Goal: Task Accomplishment & Management: Manage account settings

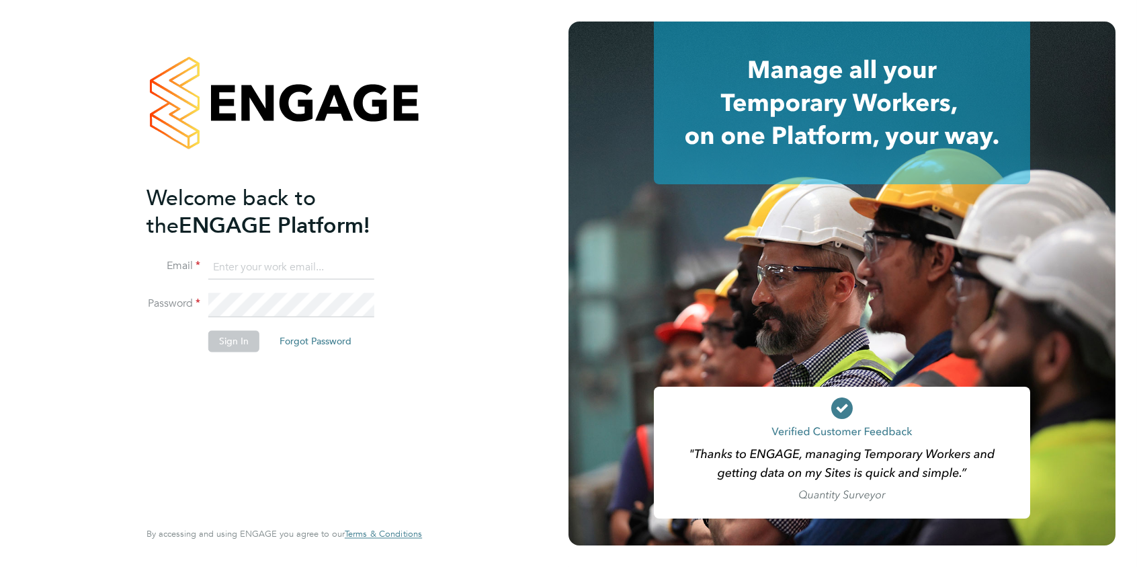
type input "brooke.m@net-temps.co.uk"
click at [218, 349] on button "Sign In" at bounding box center [233, 341] width 51 height 22
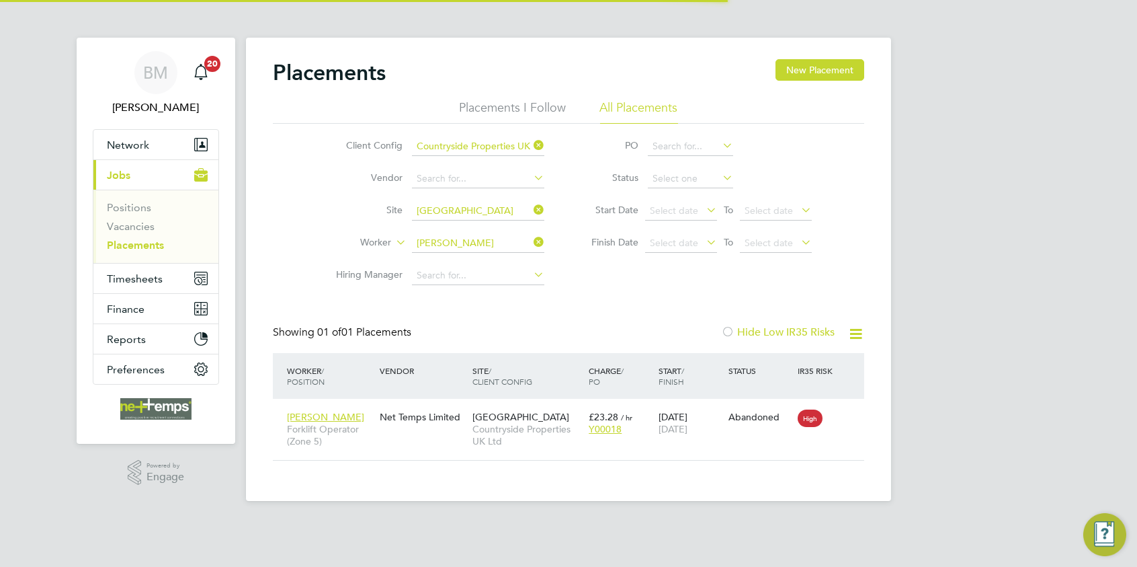
scroll to position [12, 63]
click at [146, 279] on span "Timesheets" at bounding box center [135, 278] width 56 height 13
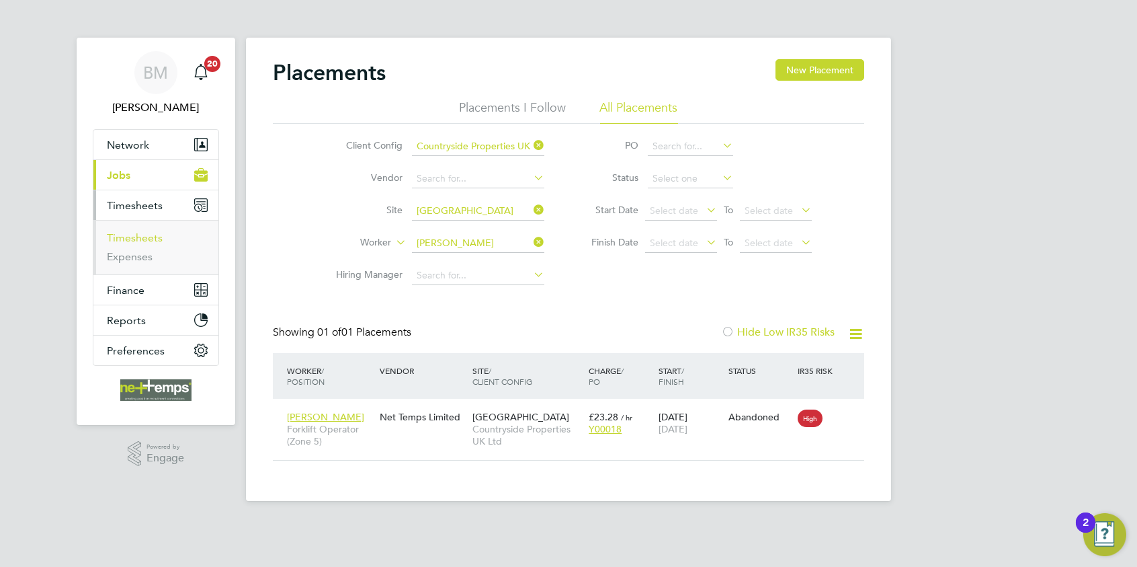
click at [137, 234] on link "Timesheets" at bounding box center [135, 237] width 56 height 13
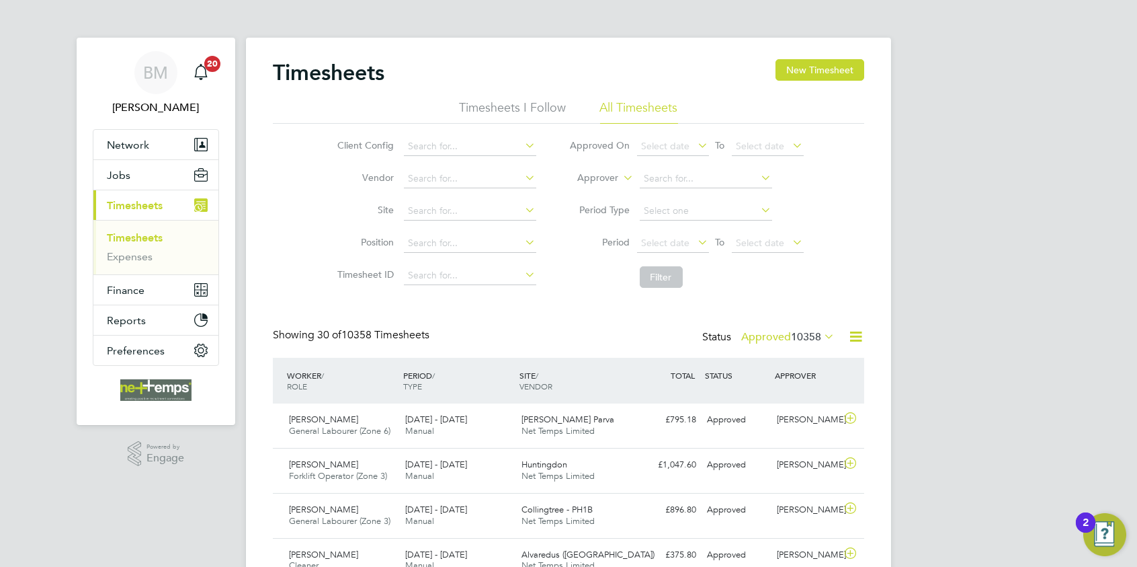
click at [852, 335] on icon at bounding box center [856, 336] width 17 height 17
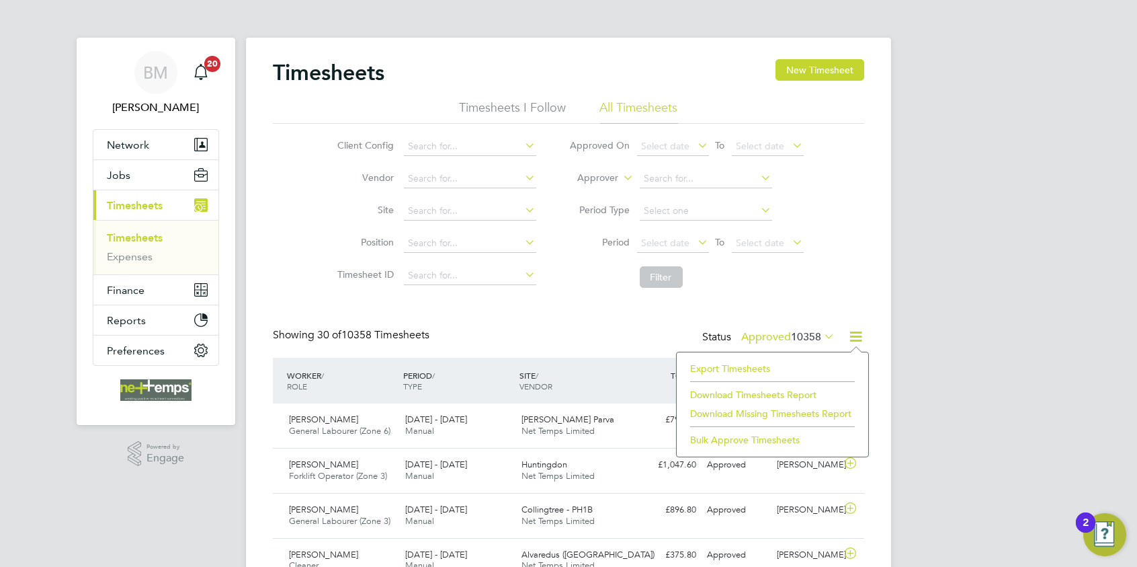
click at [755, 366] on li "Export Timesheets" at bounding box center [773, 368] width 178 height 19
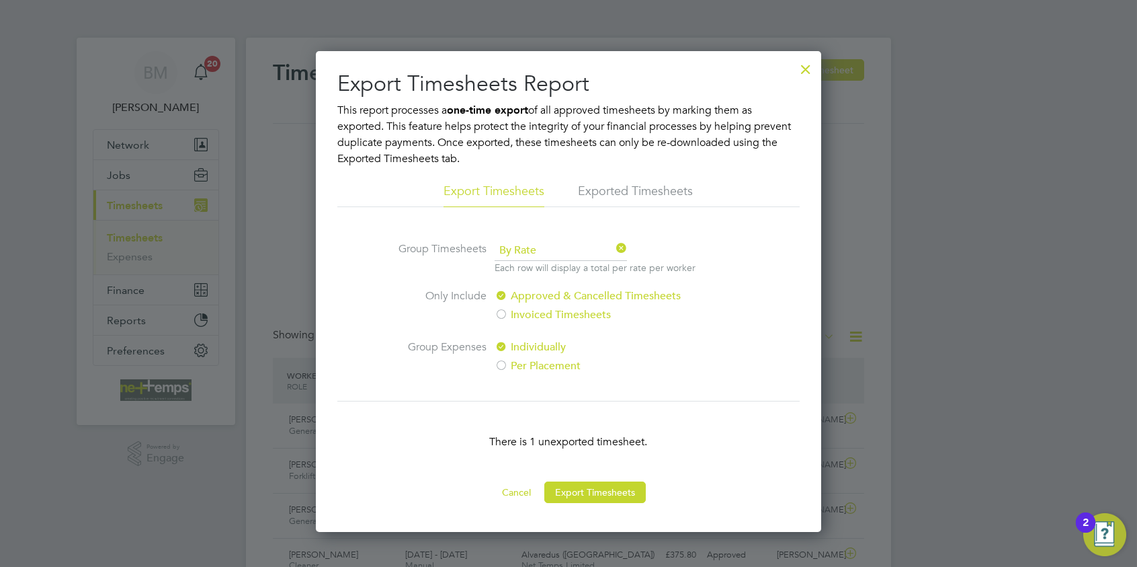
click at [572, 482] on button "Export Timesheets" at bounding box center [594, 492] width 101 height 22
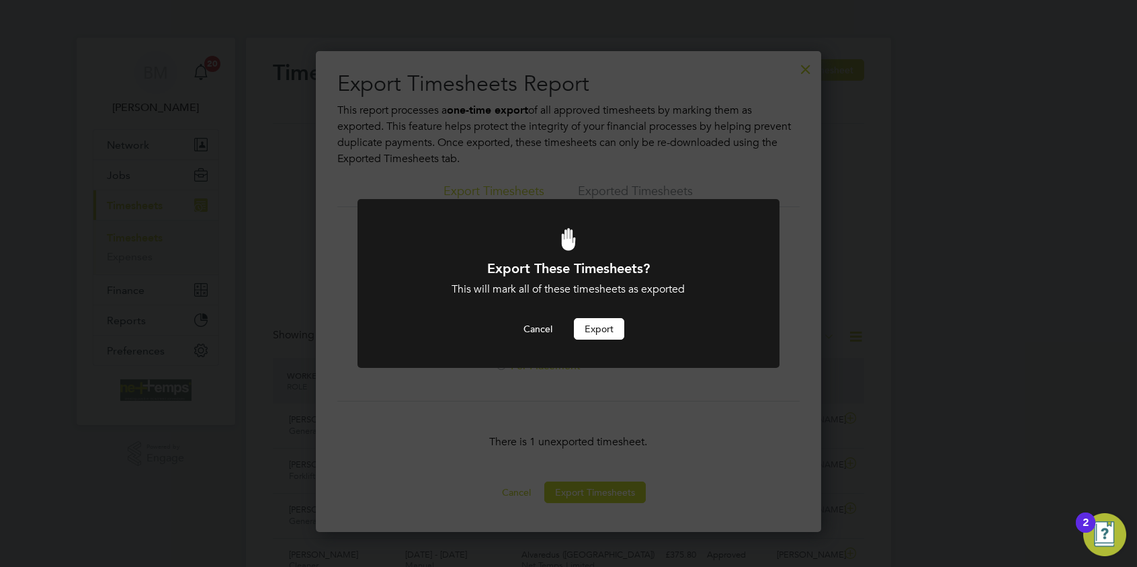
click at [577, 329] on button "Export" at bounding box center [599, 329] width 50 height 22
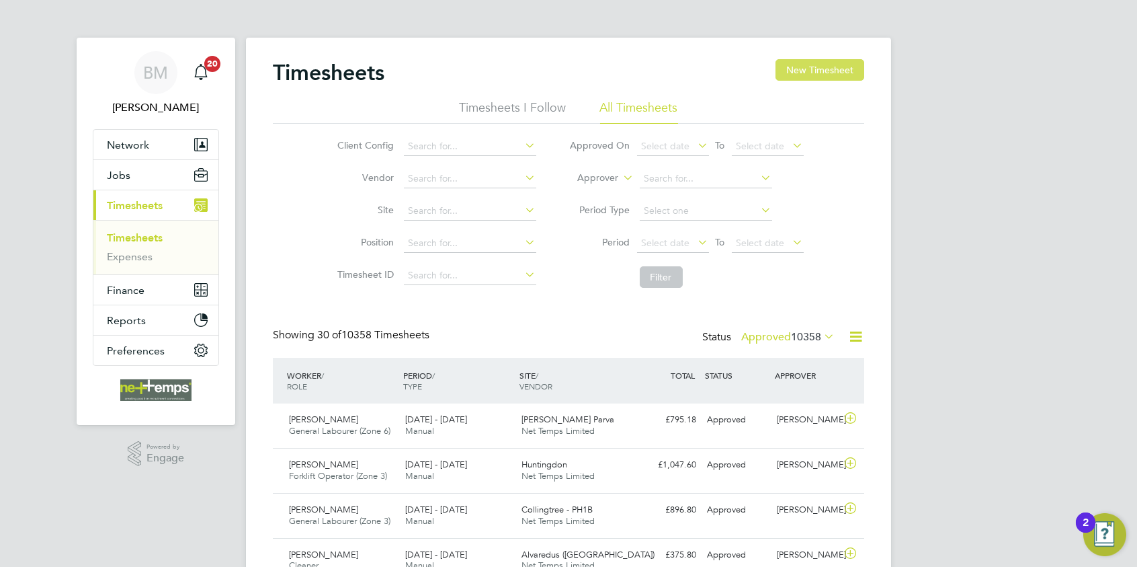
click at [822, 74] on button "New Timesheet" at bounding box center [820, 70] width 89 height 22
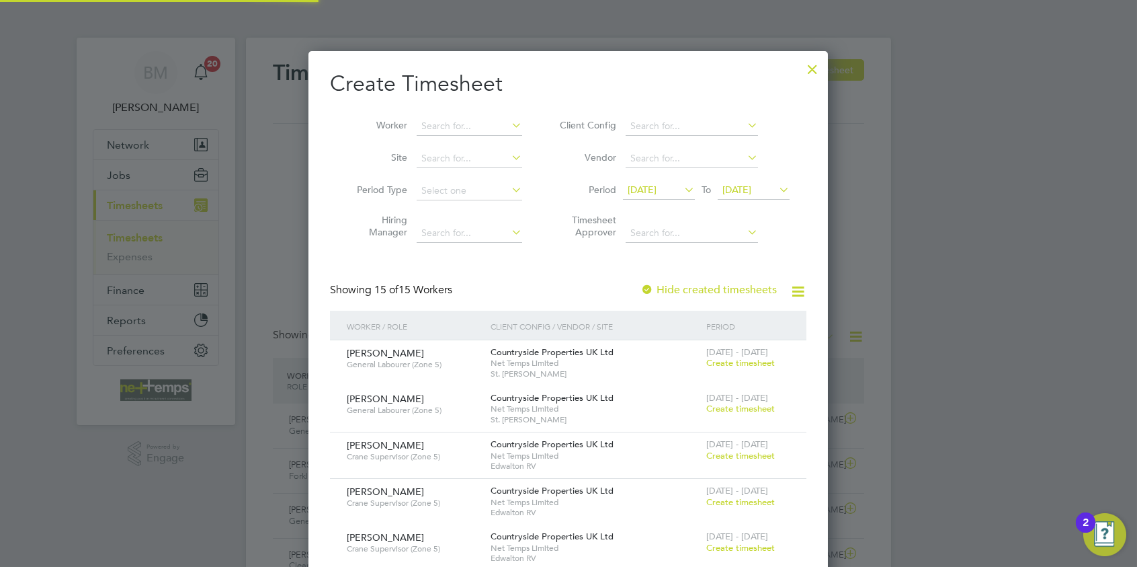
scroll to position [1241, 520]
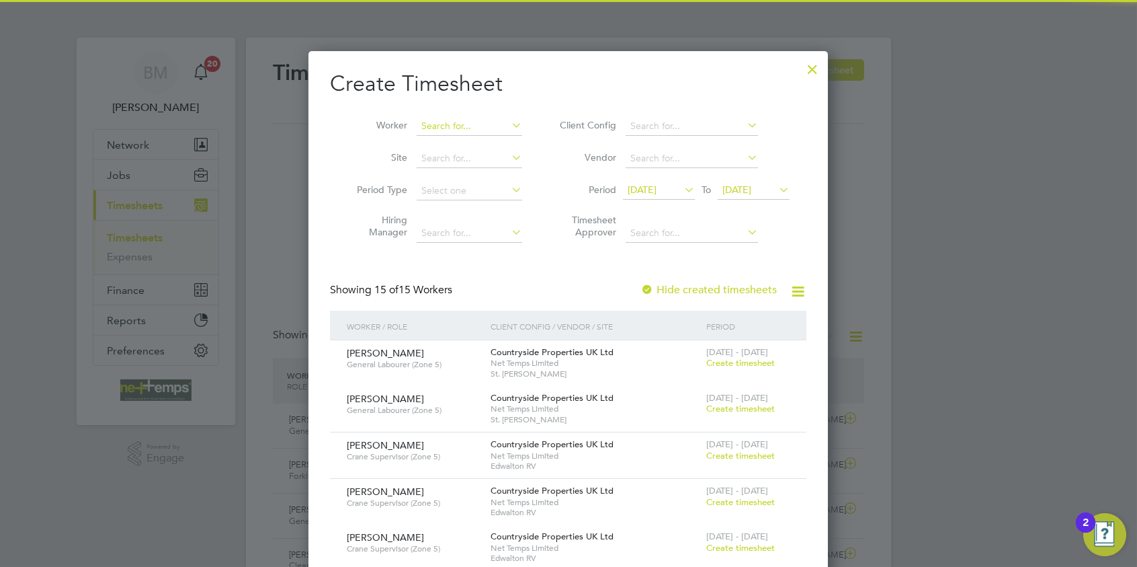
click at [453, 120] on input at bounding box center [470, 126] width 106 height 19
click at [503, 161] on b "[PERSON_NAME]" at bounding box center [542, 162] width 78 height 11
type input "[PERSON_NAME]"
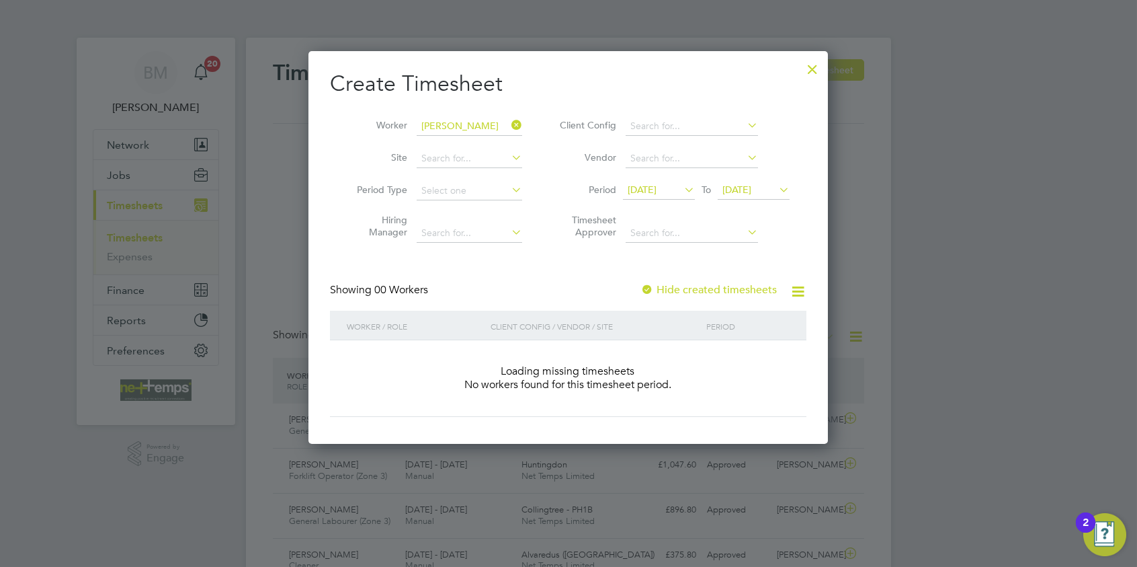
scroll to position [378, 520]
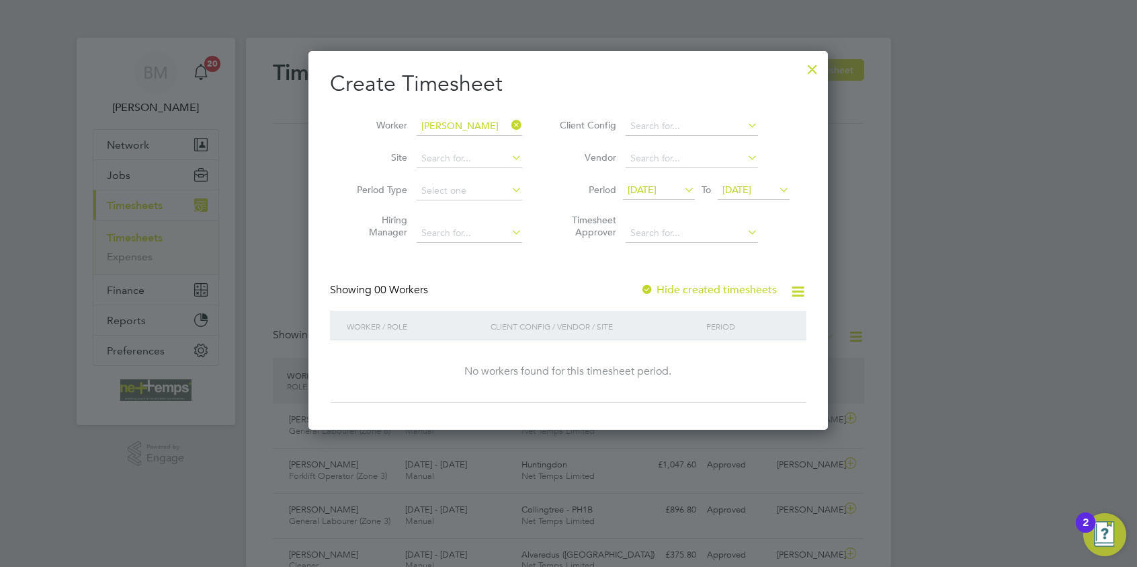
click at [702, 292] on label "Hide created timesheets" at bounding box center [709, 289] width 136 height 13
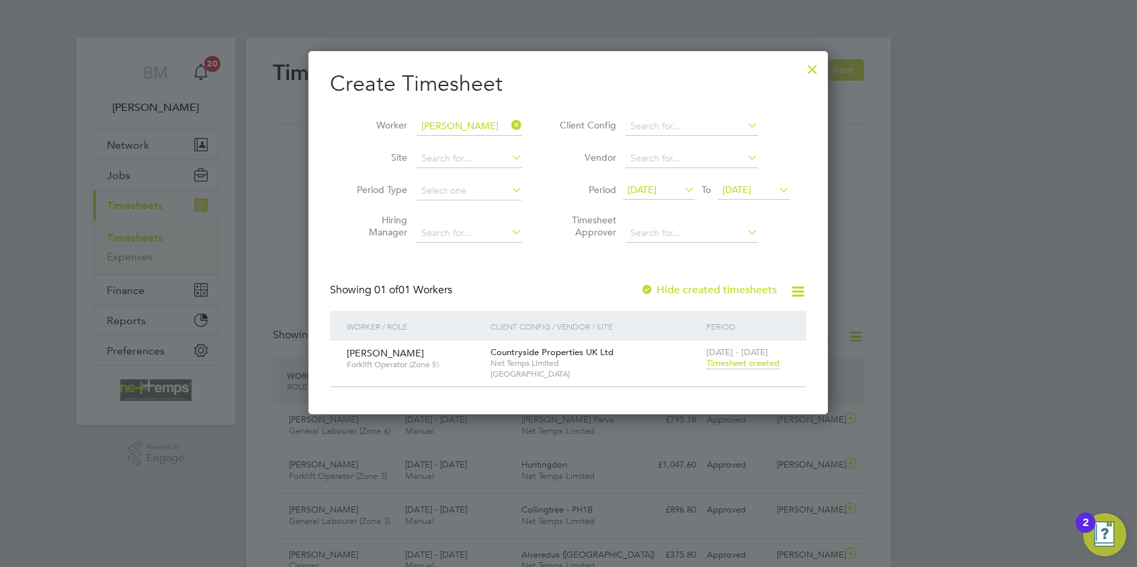
scroll to position [362, 520]
click at [759, 361] on span "Timesheet created" at bounding box center [742, 363] width 73 height 12
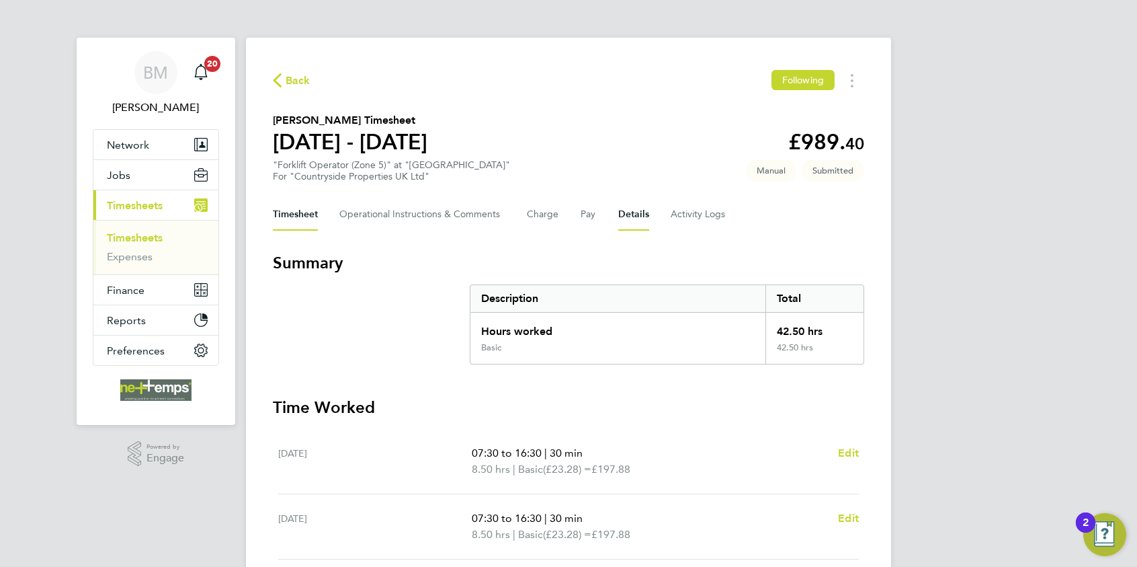
click at [636, 220] on button "Details" at bounding box center [633, 214] width 31 height 32
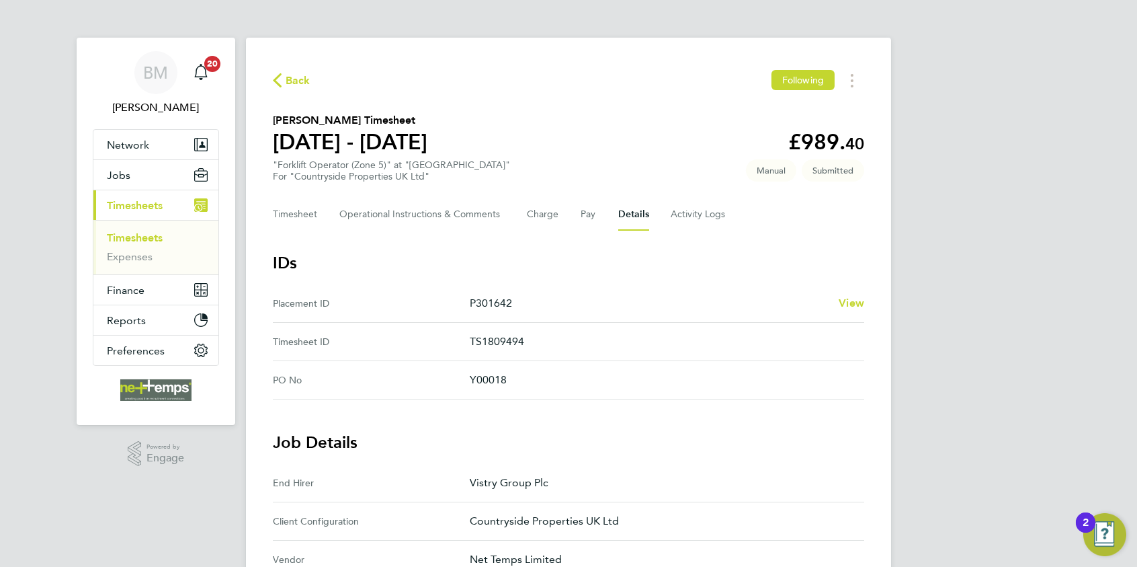
click at [639, 222] on button "Details" at bounding box center [633, 214] width 31 height 32
click at [437, 220] on Comments-tab "Operational Instructions & Comments" at bounding box center [422, 214] width 166 height 32
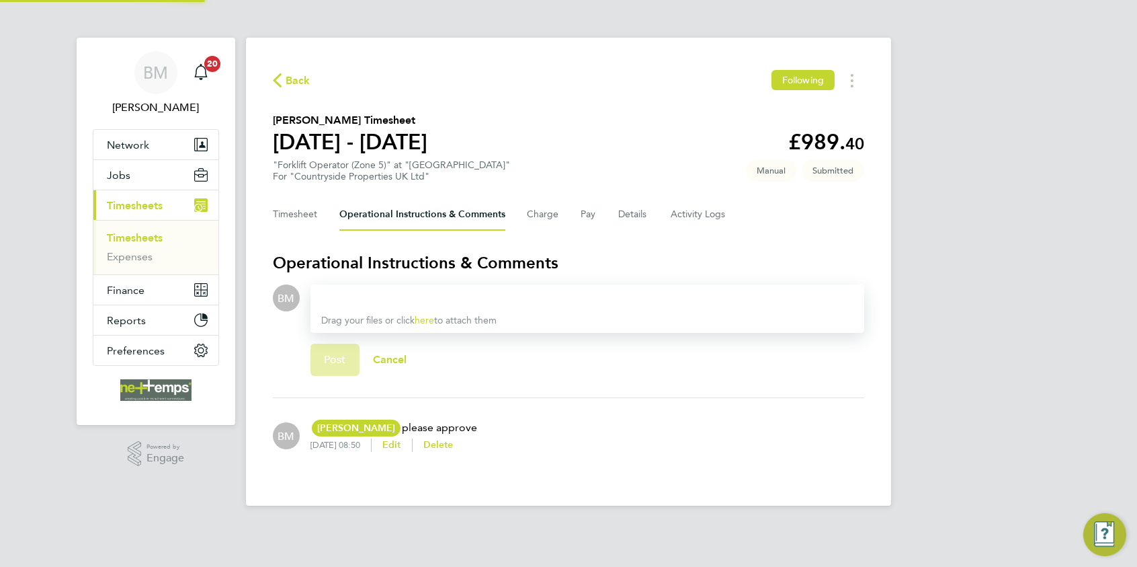
click at [452, 293] on div at bounding box center [587, 298] width 532 height 16
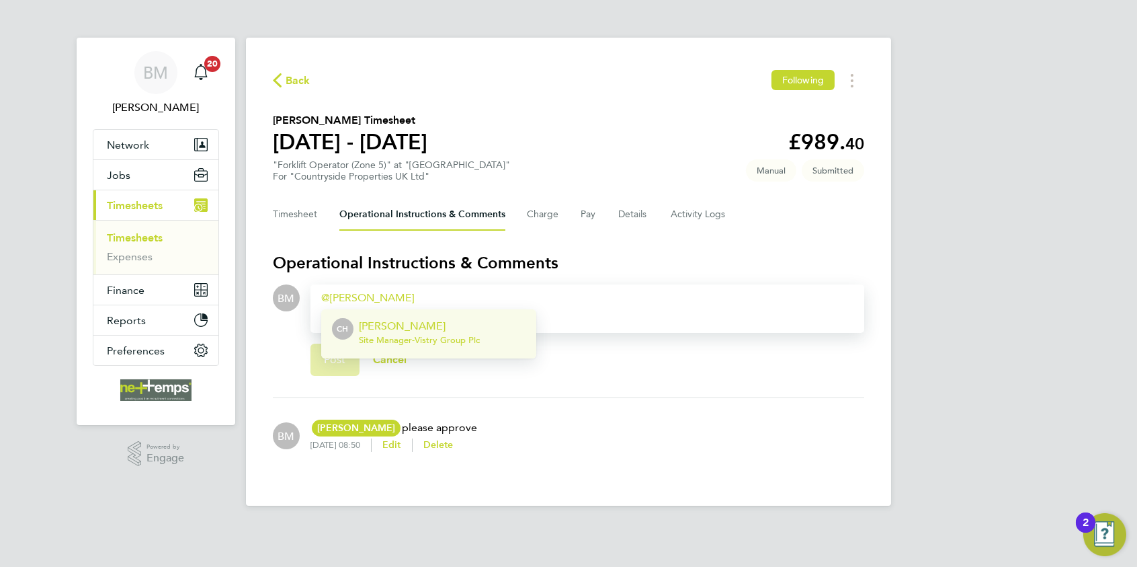
click at [424, 331] on p "[PERSON_NAME]" at bounding box center [419, 326] width 121 height 16
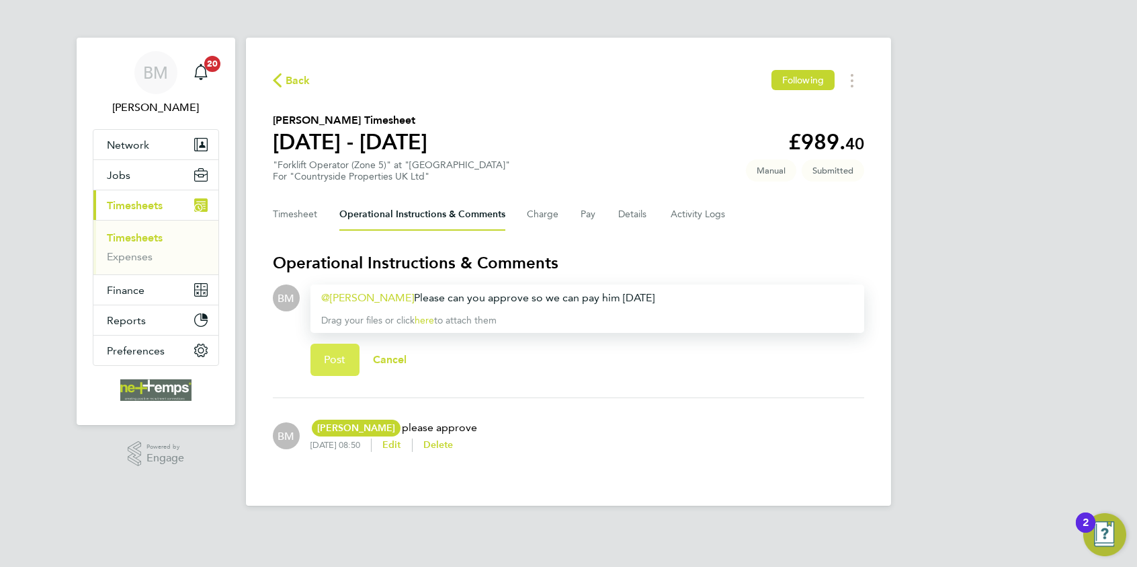
click at [338, 363] on span "Post" at bounding box center [335, 359] width 22 height 13
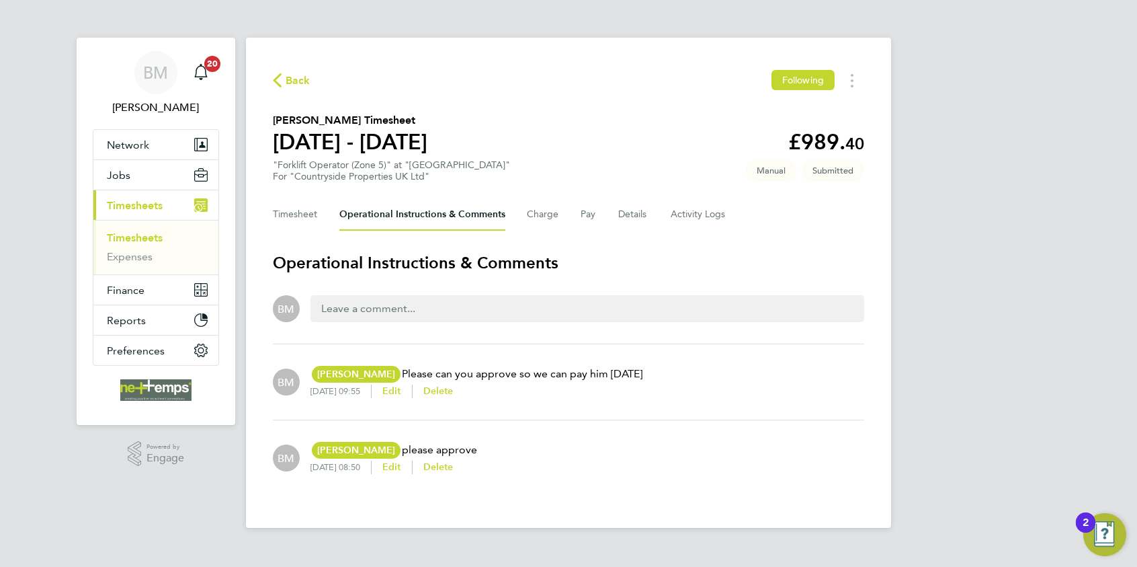
click at [291, 81] on span "Back" at bounding box center [298, 81] width 25 height 16
click at [0, 0] on div at bounding box center [0, 0] width 0 height 0
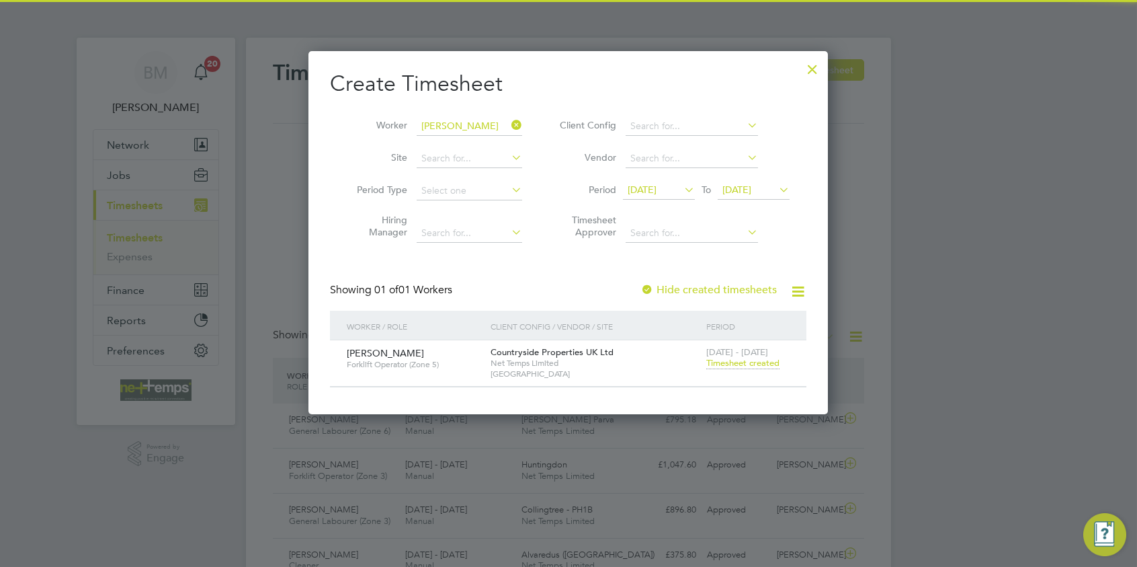
scroll to position [34, 117]
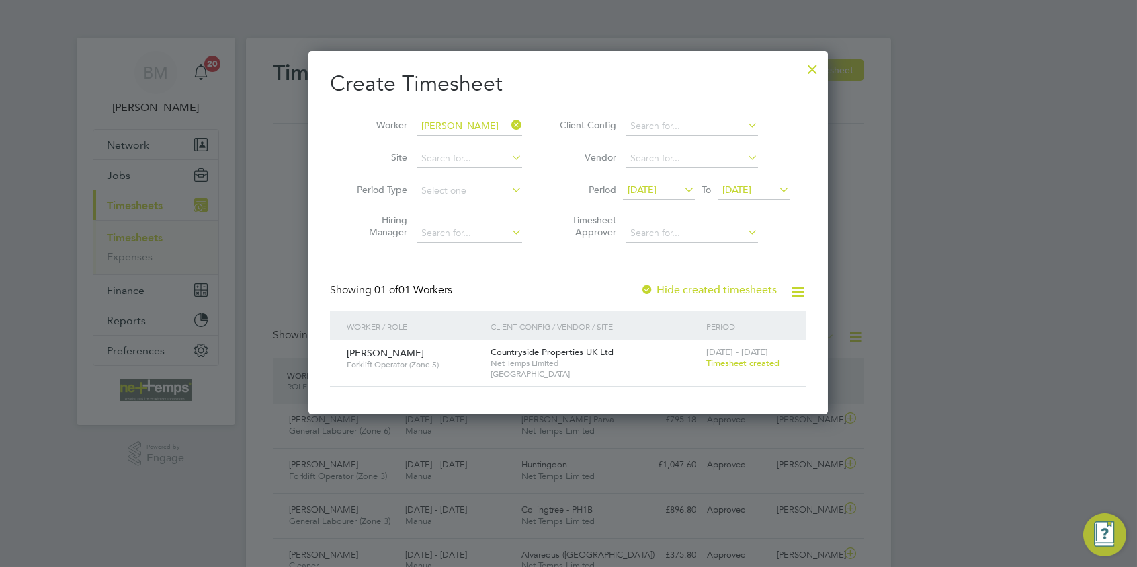
click at [810, 66] on div at bounding box center [813, 66] width 24 height 24
